Goal: Task Accomplishment & Management: Manage account settings

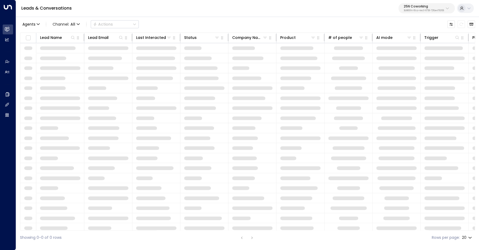
click at [429, 8] on div "25N Coworking 3b9800f4-81ca-4ec0-8758-72fbe4763f36" at bounding box center [424, 8] width 40 height 7
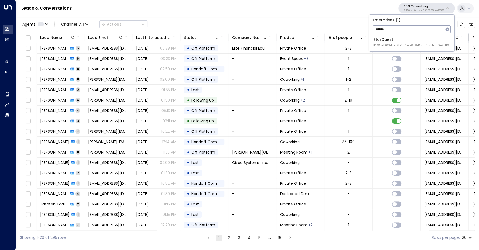
type input "*******"
click at [395, 39] on div "StorQuest ID: 95e12634-a2b0-4ea9-845a-0bcfa50e2d19" at bounding box center [411, 42] width 76 height 11
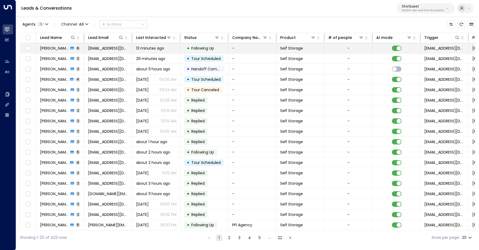
click at [61, 49] on span "[PERSON_NAME]" at bounding box center [54, 48] width 29 height 5
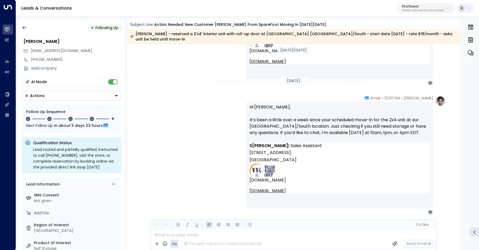
scroll to position [1027, 0]
click at [426, 7] on p "StorQuest" at bounding box center [423, 6] width 42 height 3
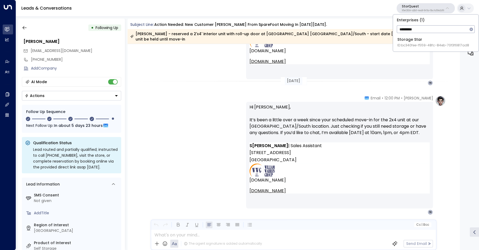
type input "*********"
click at [412, 40] on div "Storage Star ID: bc340fee-f559-48fc-84eb-70f3f6817ad8" at bounding box center [433, 42] width 72 height 11
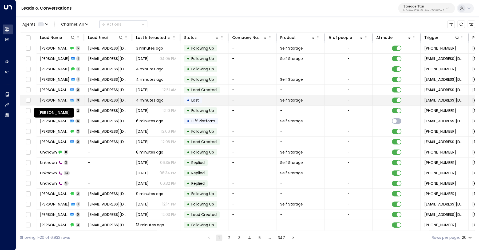
click at [49, 102] on span "[PERSON_NAME]" at bounding box center [54, 100] width 29 height 5
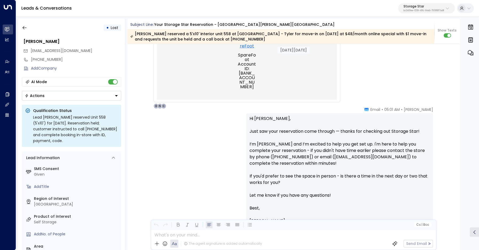
scroll to position [390, 0]
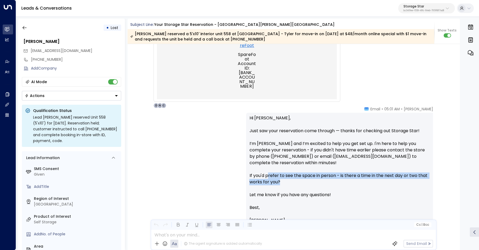
drag, startPoint x: 267, startPoint y: 176, endPoint x: 288, endPoint y: 181, distance: 21.4
click at [284, 182] on p "Hi [PERSON_NAME], Just saw your reservation come through — thanks for checking …" at bounding box center [339, 160] width 180 height 90
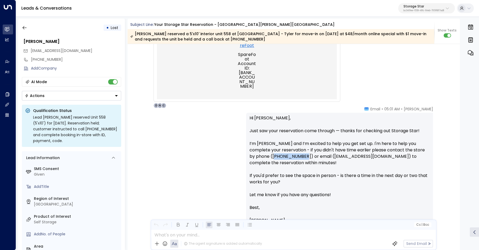
drag, startPoint x: 272, startPoint y: 156, endPoint x: 310, endPoint y: 156, distance: 37.9
click at [303, 156] on p "Hi [PERSON_NAME], Just saw your reservation come through — thanks for checking …" at bounding box center [339, 160] width 180 height 90
drag, startPoint x: 328, startPoint y: 158, endPoint x: 389, endPoint y: 155, distance: 61.4
click at [389, 155] on p "Hi [PERSON_NAME], Just saw your reservation come through — thanks for checking …" at bounding box center [339, 160] width 180 height 90
drag, startPoint x: 330, startPoint y: 175, endPoint x: 333, endPoint y: 183, distance: 8.7
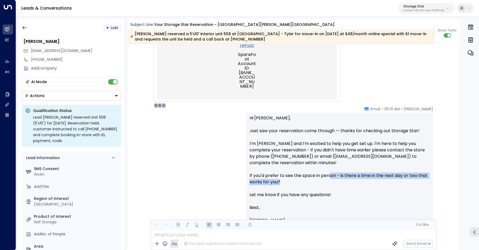
click at [333, 183] on p "Hi [PERSON_NAME], Just saw your reservation come through — thanks for checking …" at bounding box center [339, 160] width 180 height 90
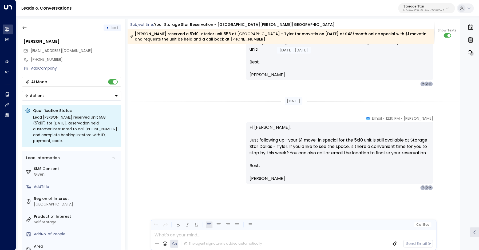
scroll to position [777, 0]
